Goal: Task Accomplishment & Management: Complete application form

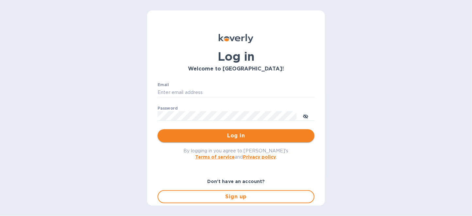
type input "info@primosliquors.com"
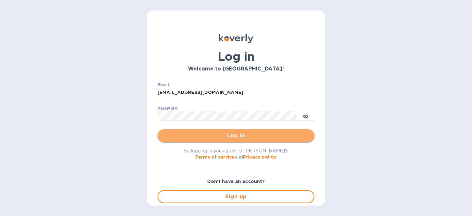
click at [264, 137] on span "Log in" at bounding box center [236, 136] width 146 height 8
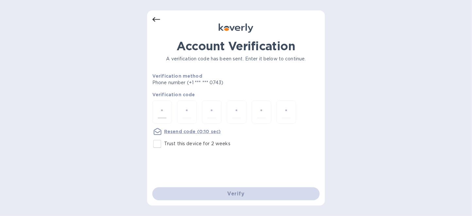
click at [165, 113] on input "number" at bounding box center [162, 112] width 8 height 12
type input "6"
type input "4"
type input "5"
type input "1"
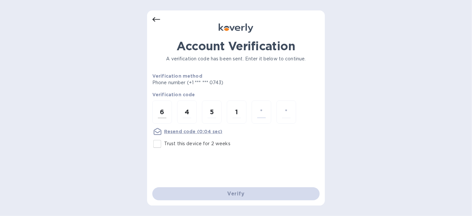
type input "4"
type input "0"
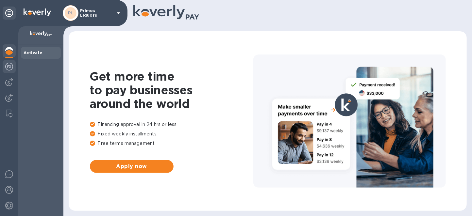
click at [10, 69] on img at bounding box center [9, 67] width 8 height 8
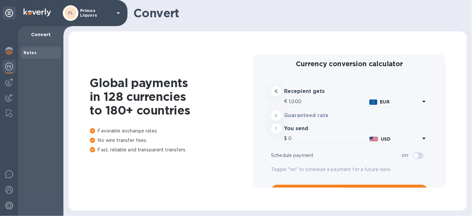
type input "1,171.44"
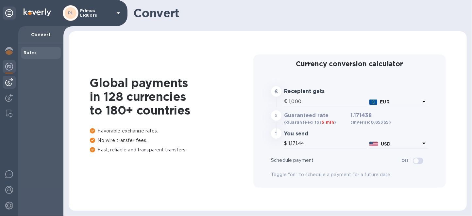
click at [12, 83] on img at bounding box center [9, 82] width 8 height 8
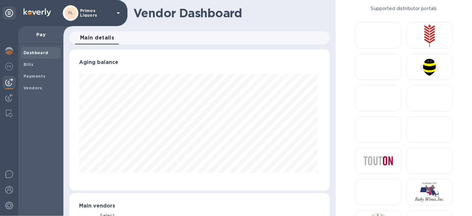
scroll to position [141, 258]
click at [27, 63] on b "Bills" at bounding box center [29, 64] width 10 height 5
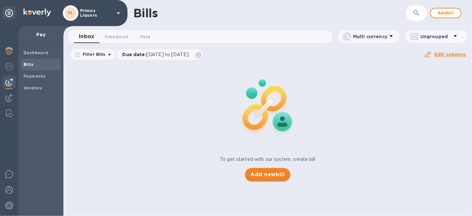
click at [264, 172] on span "Add new bill" at bounding box center [267, 175] width 34 height 8
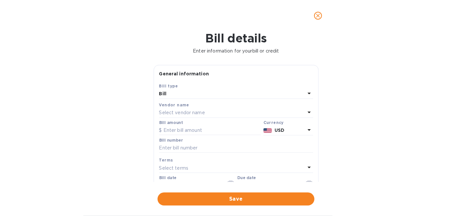
click at [204, 111] on p "Select vendor name" at bounding box center [182, 112] width 46 height 7
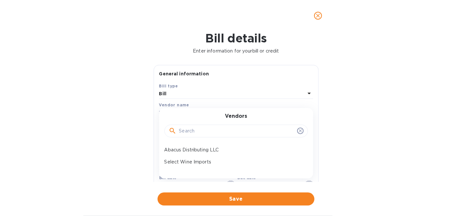
click at [213, 132] on input "text" at bounding box center [236, 131] width 115 height 10
type input "a"
click at [208, 149] on p "Abacus Distributing LLC" at bounding box center [233, 150] width 138 height 7
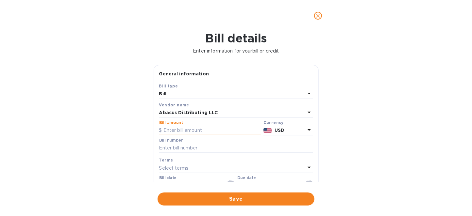
click at [227, 129] on input "text" at bounding box center [210, 131] width 102 height 10
type input "5"
type input "280"
type input "330734"
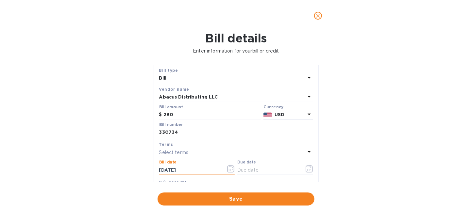
scroll to position [24, 0]
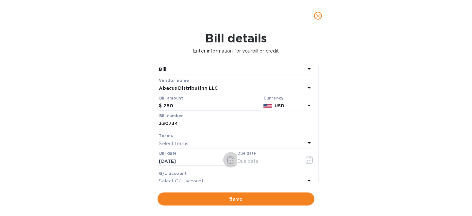
click at [228, 160] on icon "button" at bounding box center [231, 160] width 8 height 8
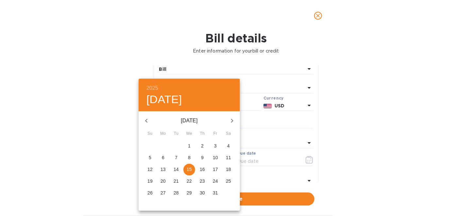
click at [190, 157] on p "8" at bounding box center [189, 157] width 3 height 7
type input "[DATE]"
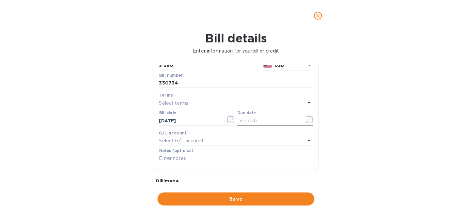
scroll to position [65, 0]
click at [192, 102] on div "Select terms" at bounding box center [232, 102] width 146 height 9
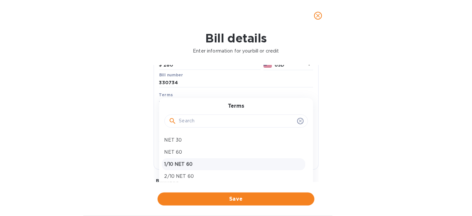
click at [184, 163] on p "1/10 NET 60" at bounding box center [233, 164] width 138 height 7
type input "[DATE]"
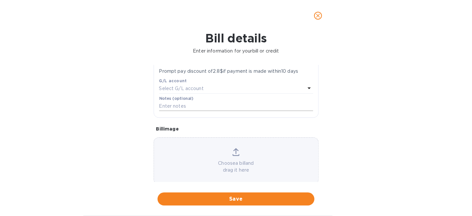
scroll to position [137, 0]
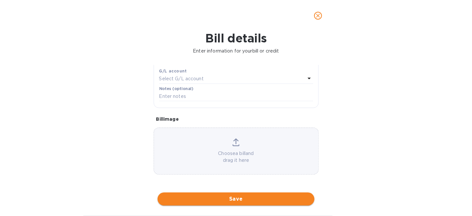
click at [220, 204] on button "Save" at bounding box center [235, 199] width 157 height 13
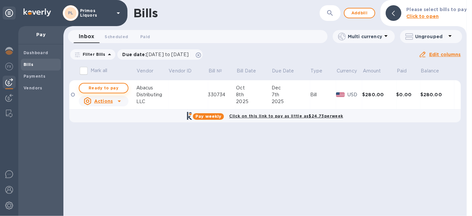
click at [90, 90] on span "Ready to pay" at bounding box center [104, 88] width 38 height 8
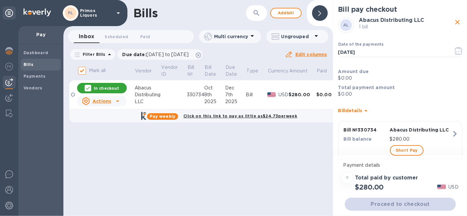
click at [113, 87] on p "In checkout" at bounding box center [106, 89] width 25 height 6
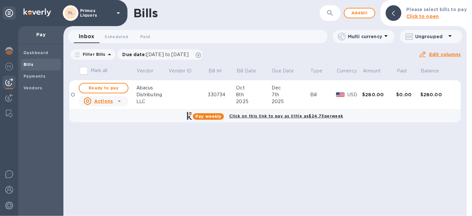
click at [115, 90] on span "Ready to pay" at bounding box center [104, 88] width 38 height 8
checkbox input "true"
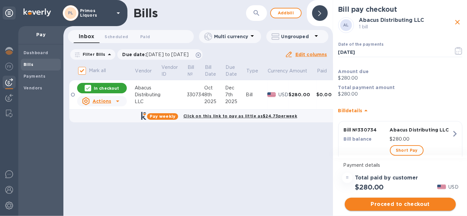
click at [388, 205] on span "Proceed to checkout" at bounding box center [400, 205] width 101 height 8
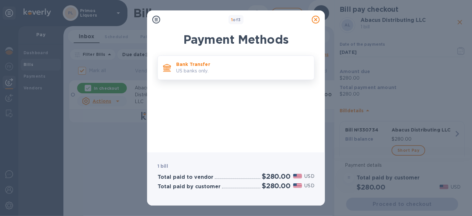
click at [194, 59] on div "Bank Transfer US banks only." at bounding box center [242, 67] width 138 height 19
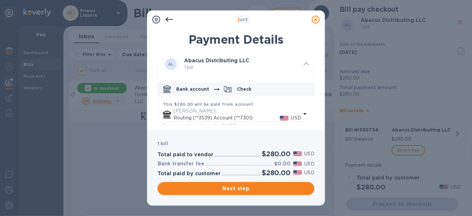
scroll to position [0, 0]
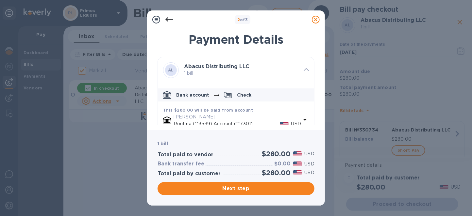
click at [315, 19] on icon at bounding box center [316, 20] width 8 height 8
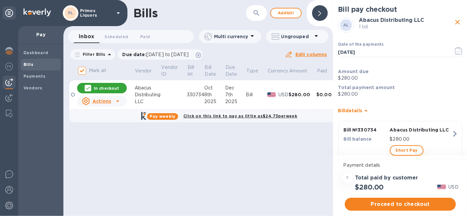
click at [408, 151] on span "Short Pay" at bounding box center [406, 151] width 22 height 8
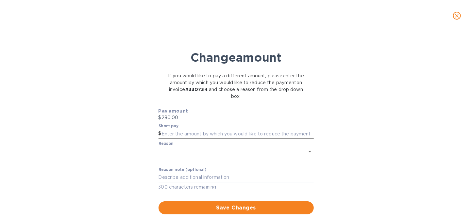
click at [202, 135] on input "text" at bounding box center [237, 134] width 152 height 10
type input "2.80"
click at [260, 172] on div "Reason note (optional) x 300 characters remaining" at bounding box center [235, 180] width 155 height 24
click at [260, 176] on textarea at bounding box center [235, 178] width 155 height 6
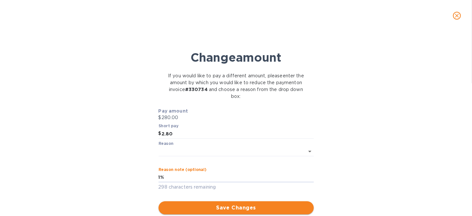
type textarea "1%"
click at [260, 204] on span "Save Changes" at bounding box center [236, 208] width 145 height 8
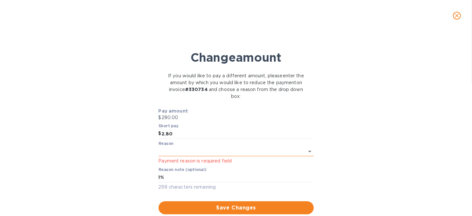
click at [265, 151] on body "PL Primos Liquors Pay Dashboard Bills Payments Vendors Bills ​ Add bill Inbox 0…" at bounding box center [236, 108] width 472 height 216
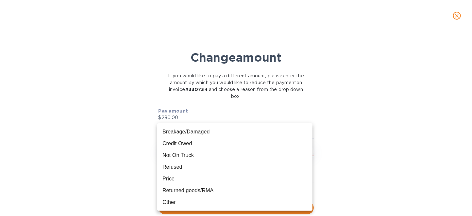
click at [250, 200] on li "Other" at bounding box center [234, 203] width 155 height 12
type input "Other"
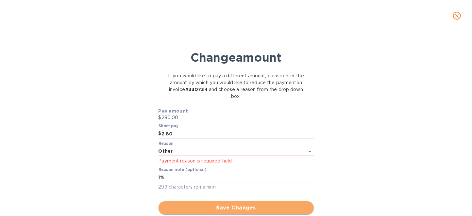
click at [247, 205] on span "Save Changes" at bounding box center [236, 208] width 145 height 8
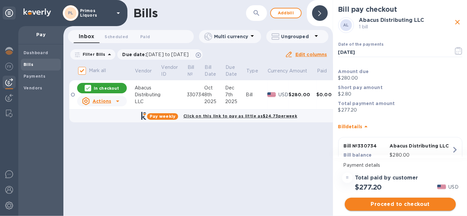
click at [411, 203] on span "Proceed to checkout" at bounding box center [400, 205] width 101 height 8
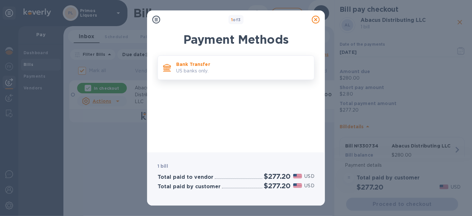
click at [238, 61] on p "Bank Transfer" at bounding box center [242, 64] width 133 height 7
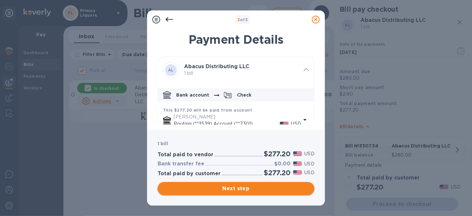
click at [273, 187] on span "Next step" at bounding box center [236, 189] width 146 height 8
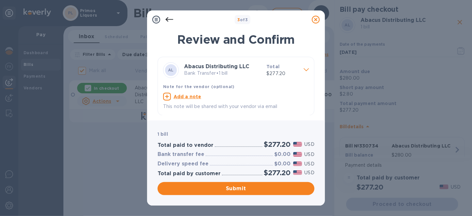
scroll to position [0, 0]
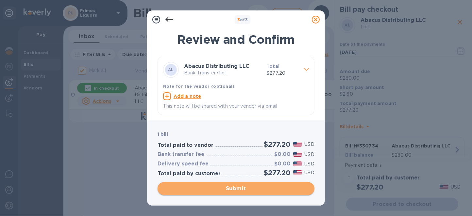
click at [258, 188] on span "Submit" at bounding box center [236, 189] width 146 height 8
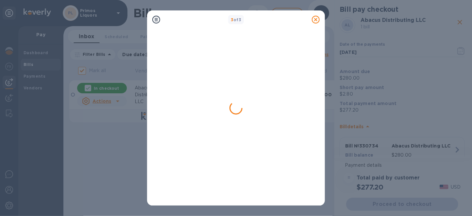
checkbox input "false"
